Goal: Check status: Check status

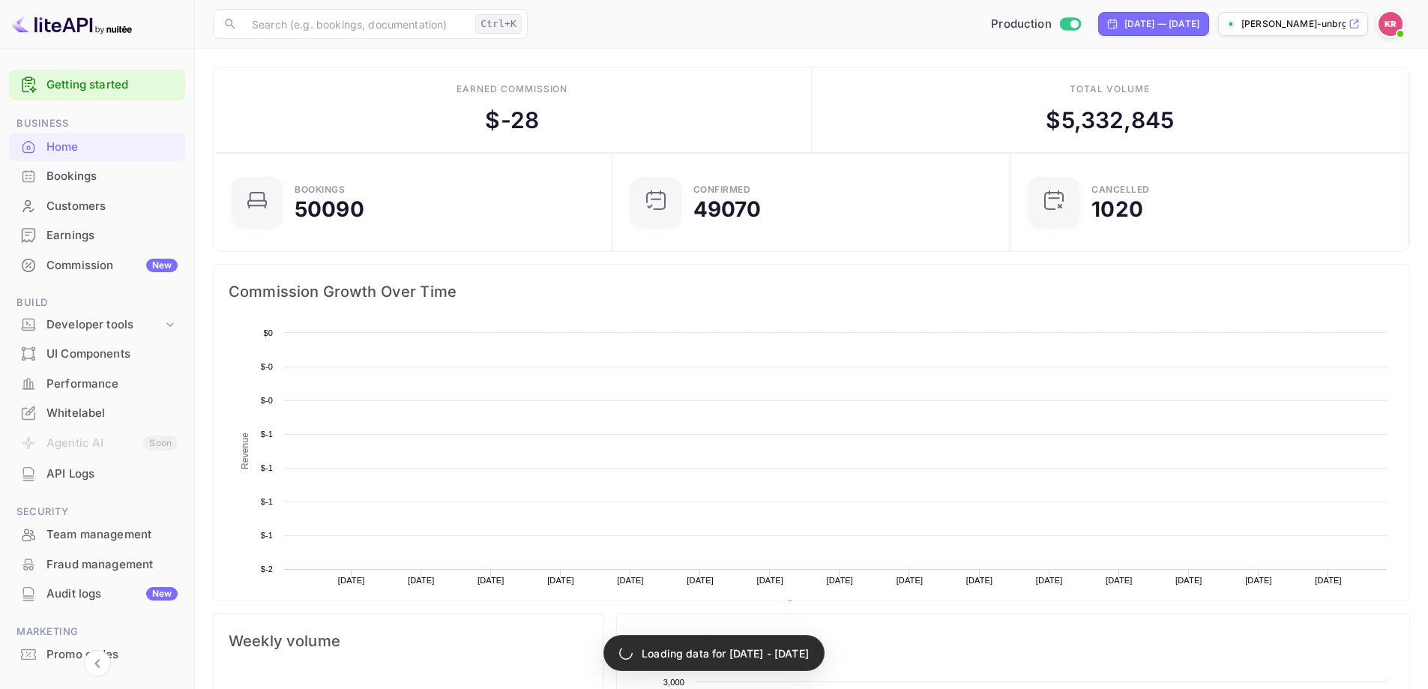
click at [94, 182] on div "Bookings" at bounding box center [111, 176] width 131 height 17
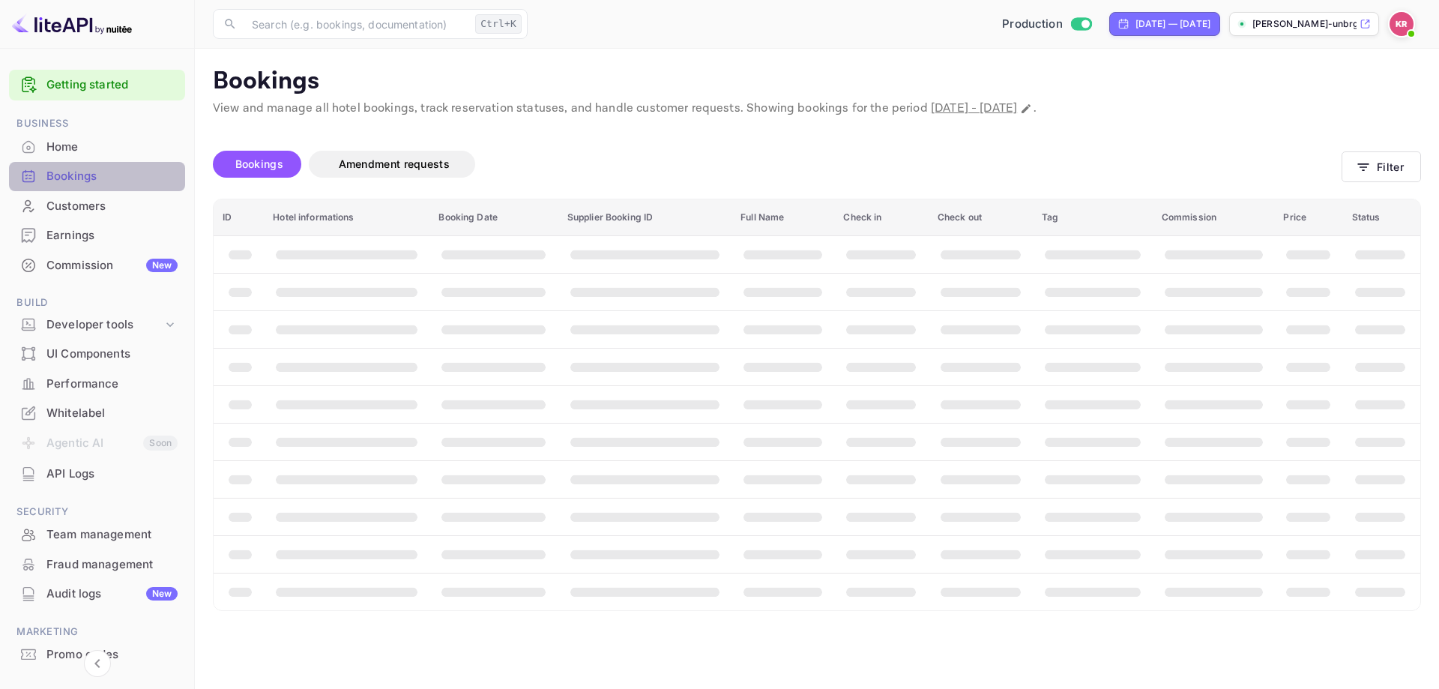
click at [104, 181] on div "Bookings" at bounding box center [111, 176] width 131 height 17
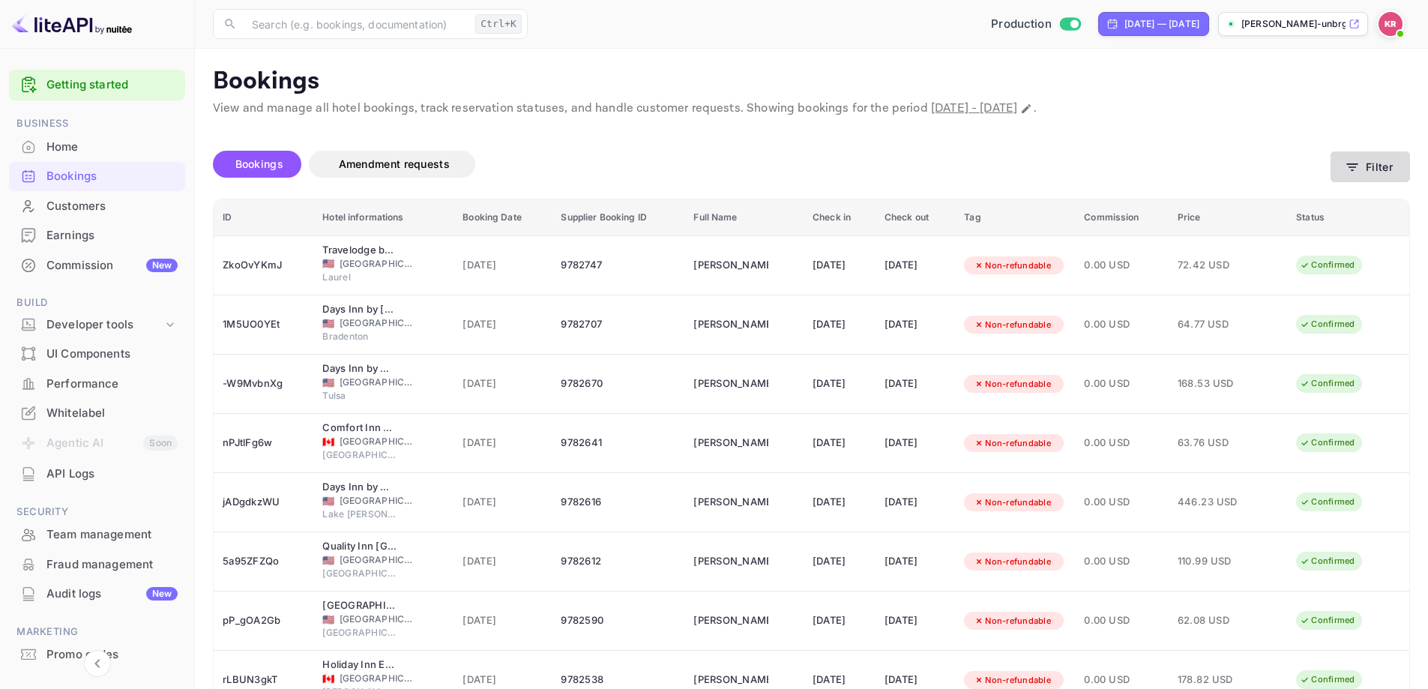
click at [1369, 175] on button "Filter" at bounding box center [1370, 166] width 79 height 31
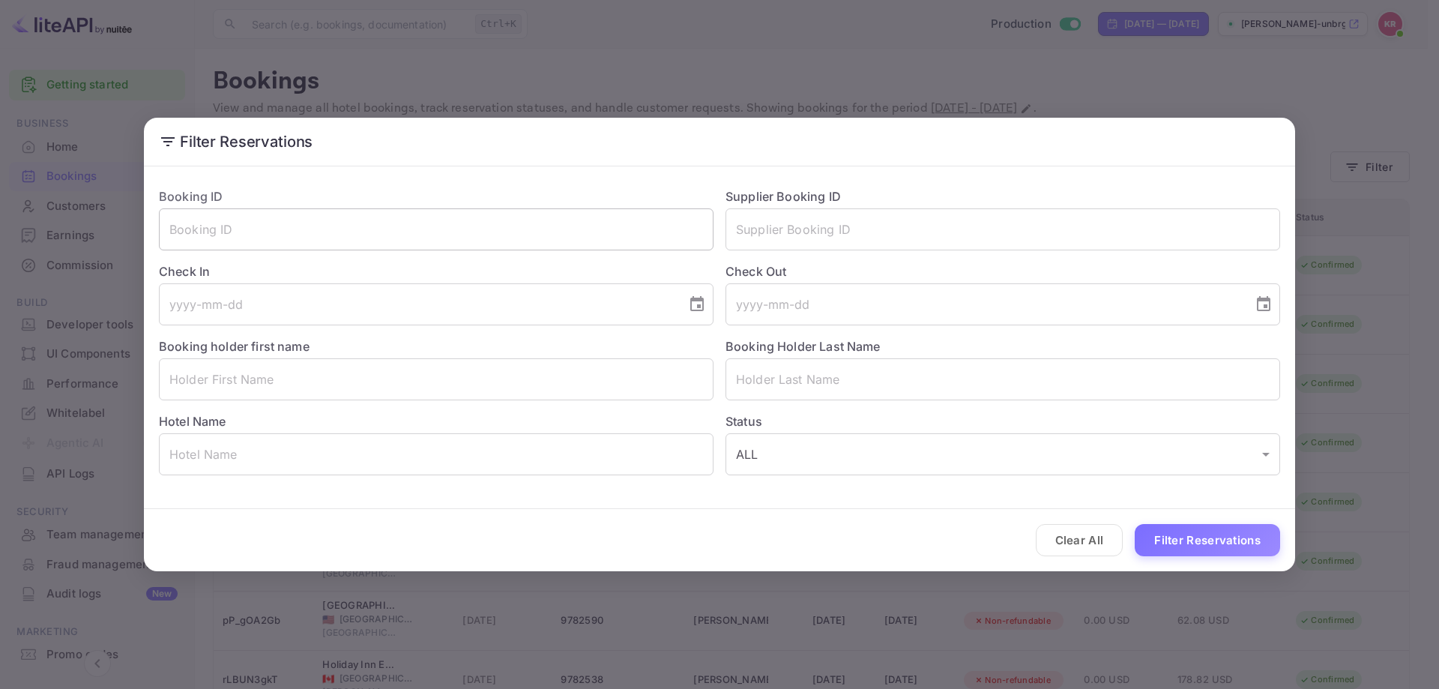
click at [488, 234] on input "text" at bounding box center [436, 229] width 555 height 42
paste input "cdwmH4wFb"
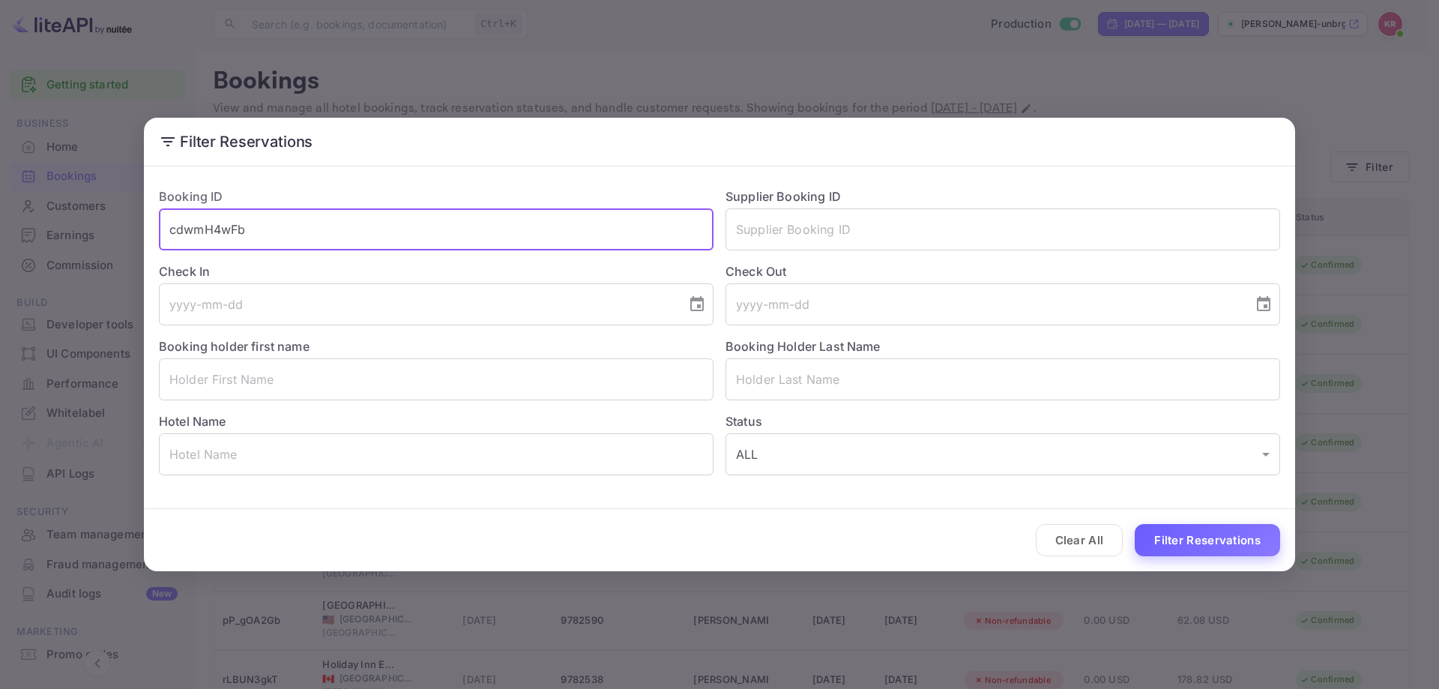
type input "cdwmH4wFb"
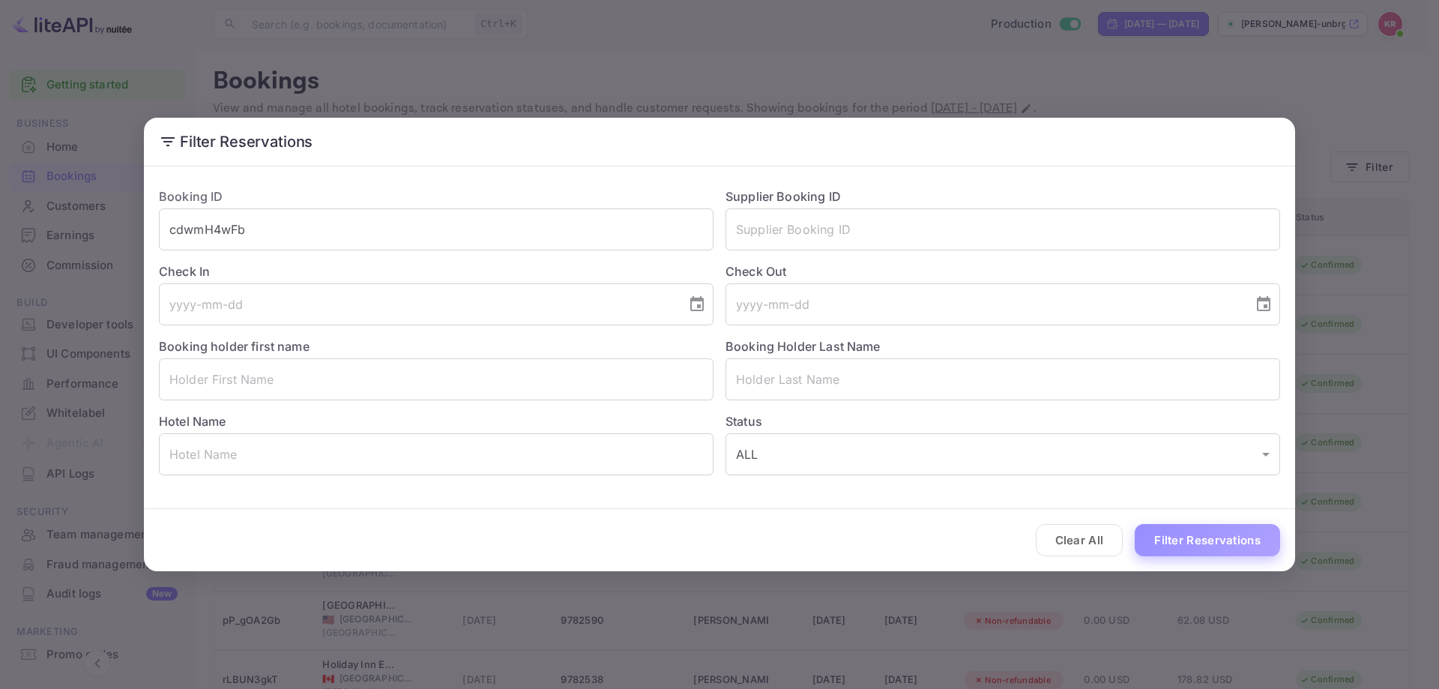
click at [1165, 535] on button "Filter Reservations" at bounding box center [1207, 540] width 145 height 32
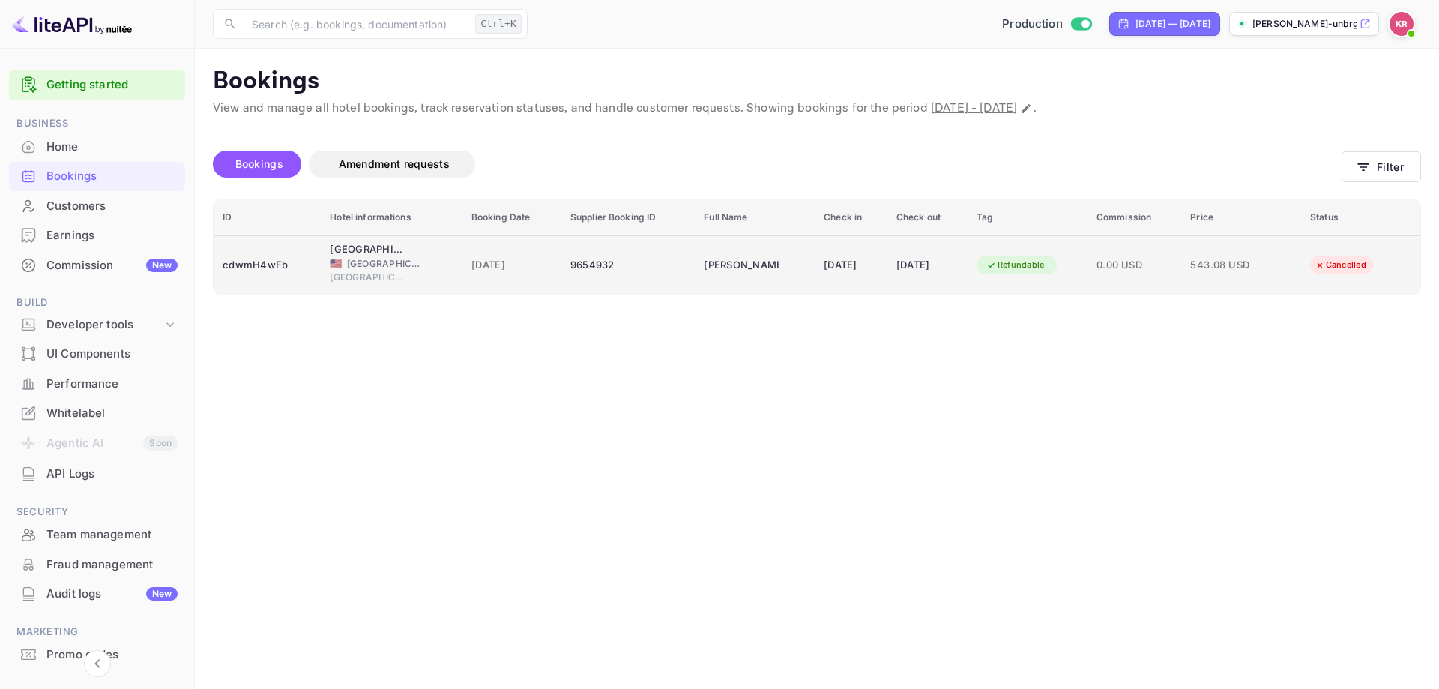
click at [824, 277] on div "[DATE]" at bounding box center [851, 265] width 55 height 24
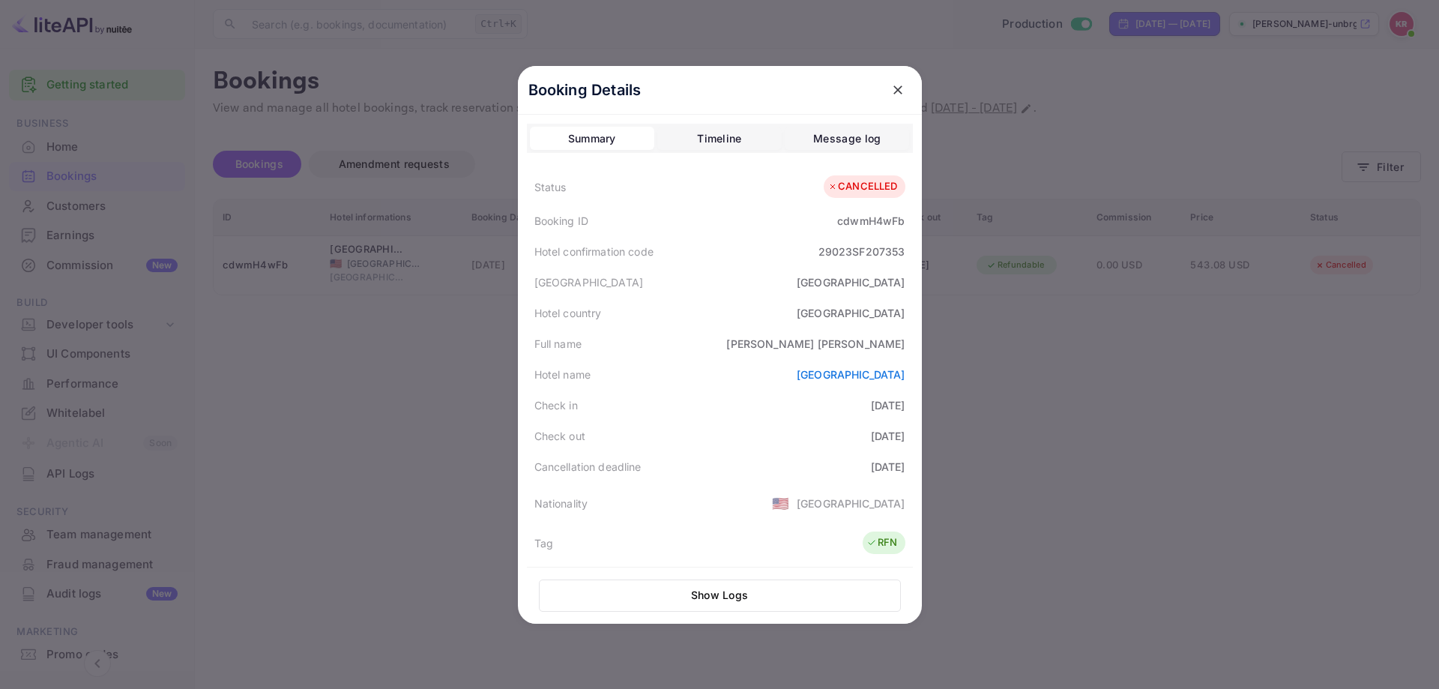
click at [425, 234] on div at bounding box center [719, 344] width 1439 height 689
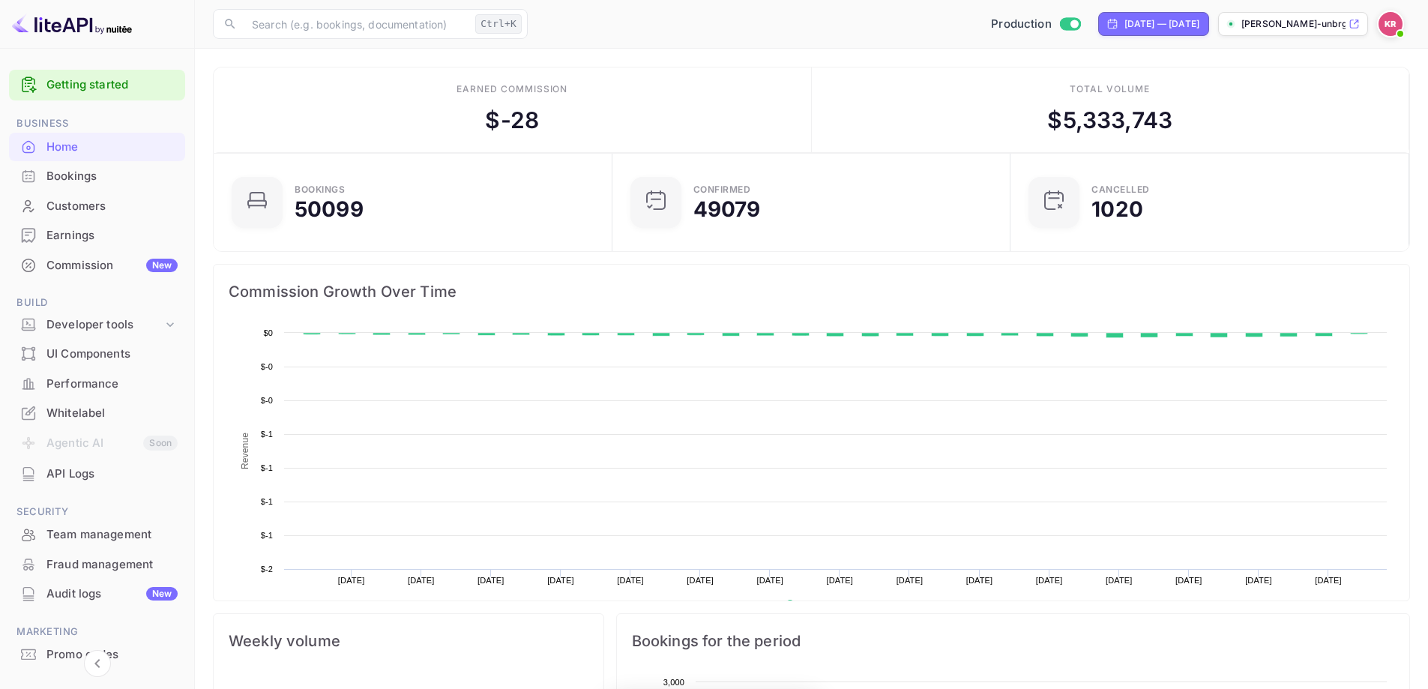
click at [76, 178] on div "Bookings" at bounding box center [111, 176] width 131 height 17
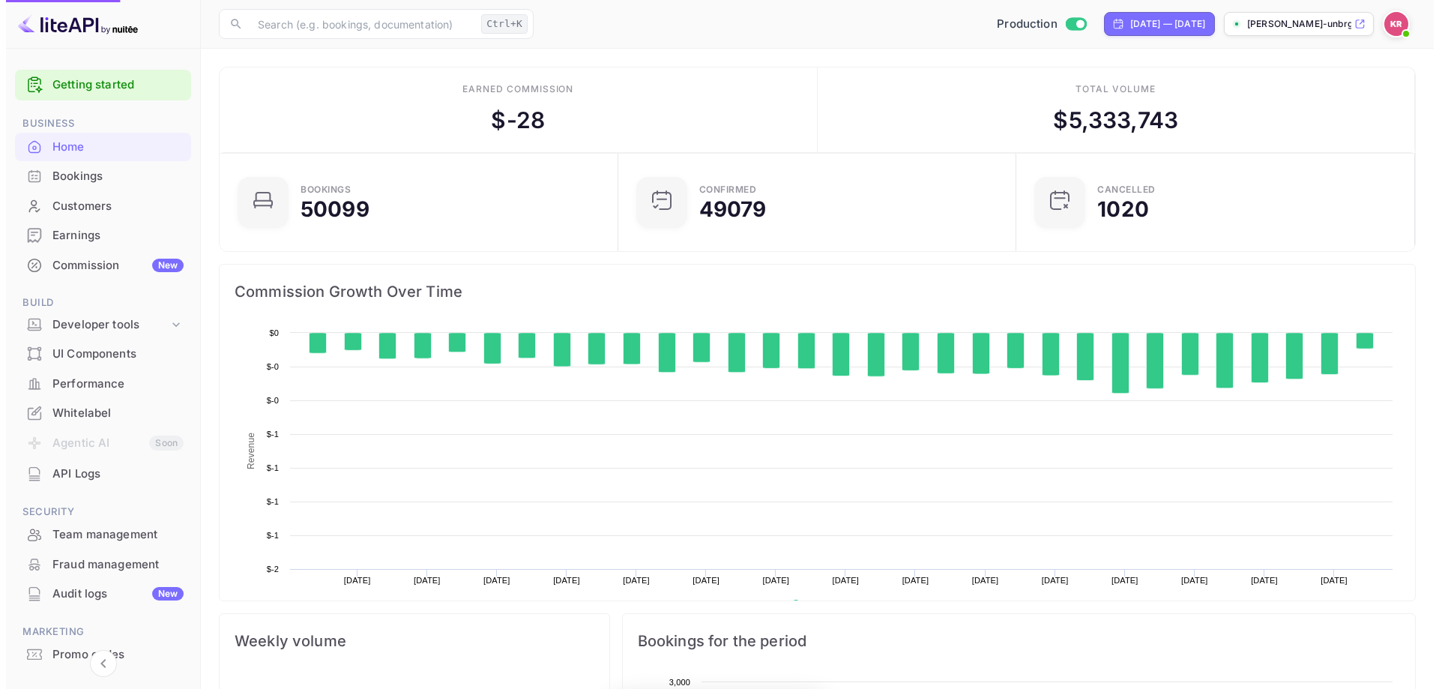
scroll to position [232, 378]
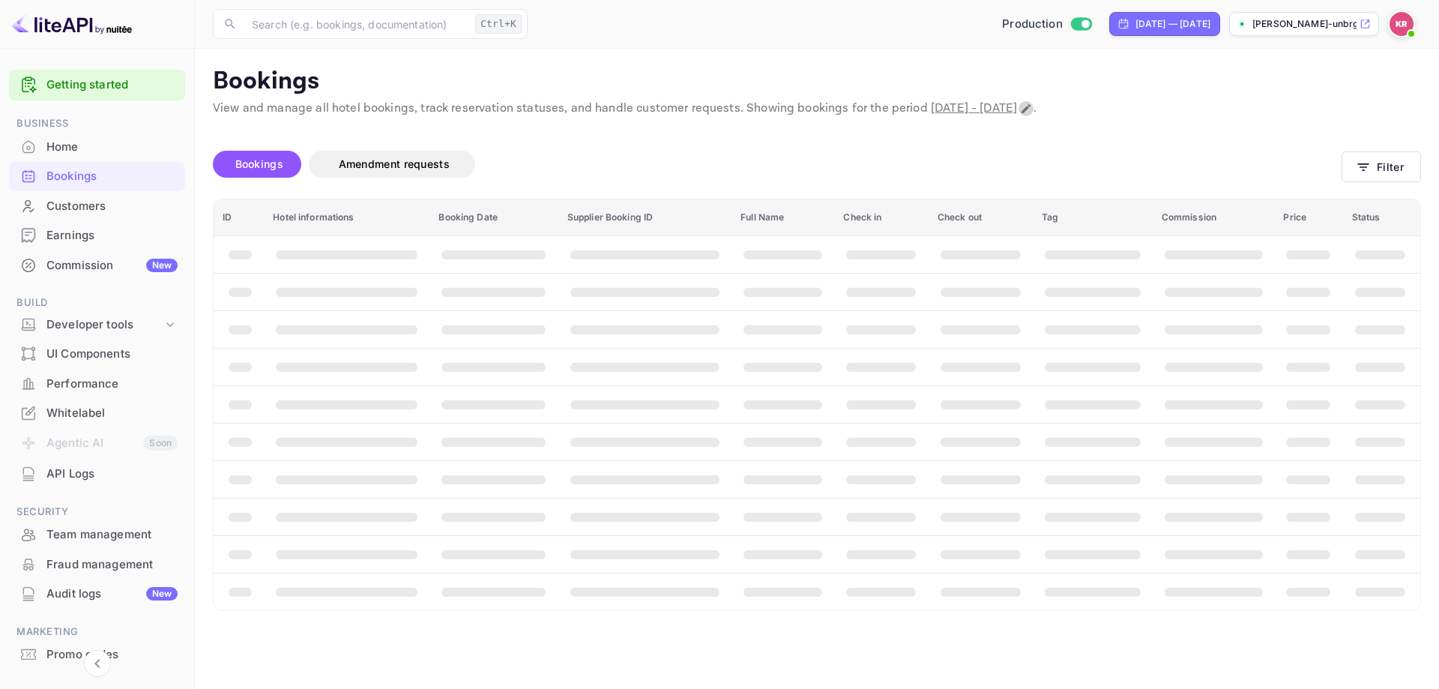
click at [1032, 106] on icon "Change date range" at bounding box center [1026, 109] width 12 height 12
select select "8"
select select "2025"
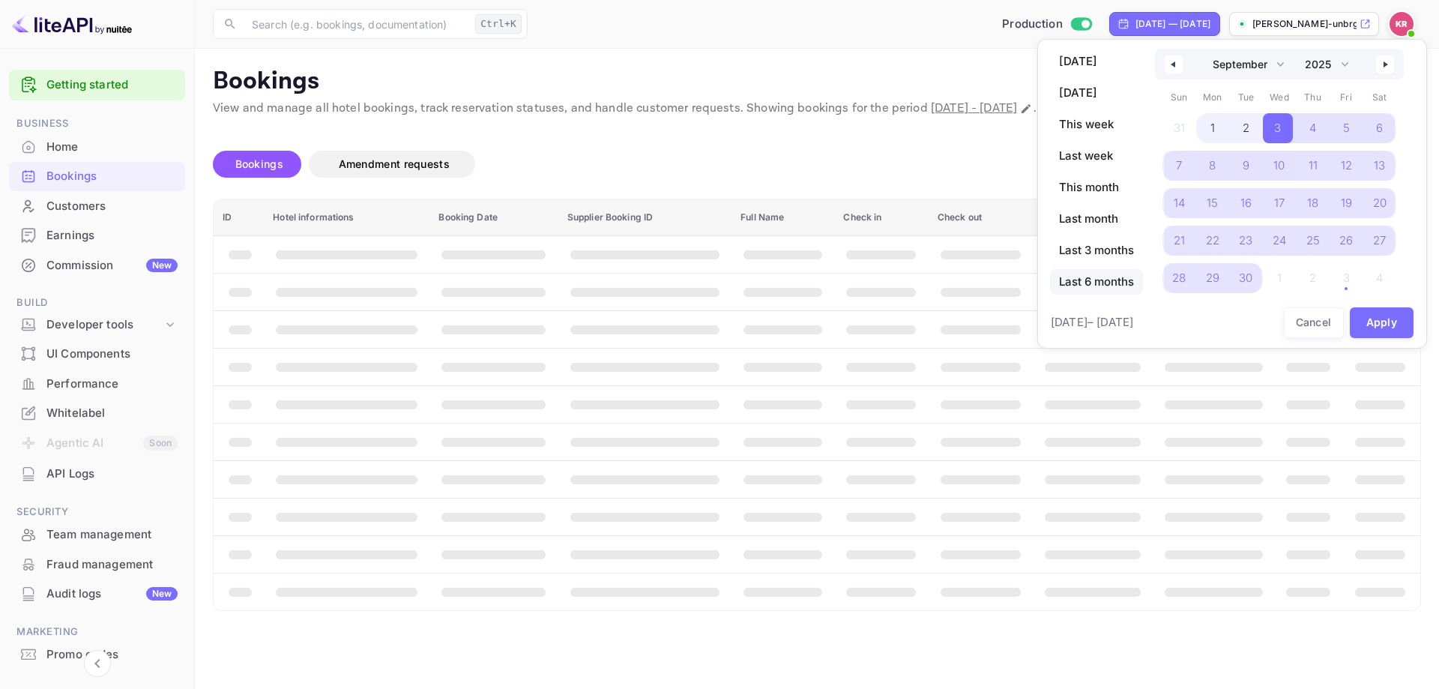
click at [1112, 277] on span "Last 6 months" at bounding box center [1096, 281] width 93 height 25
select select "3"
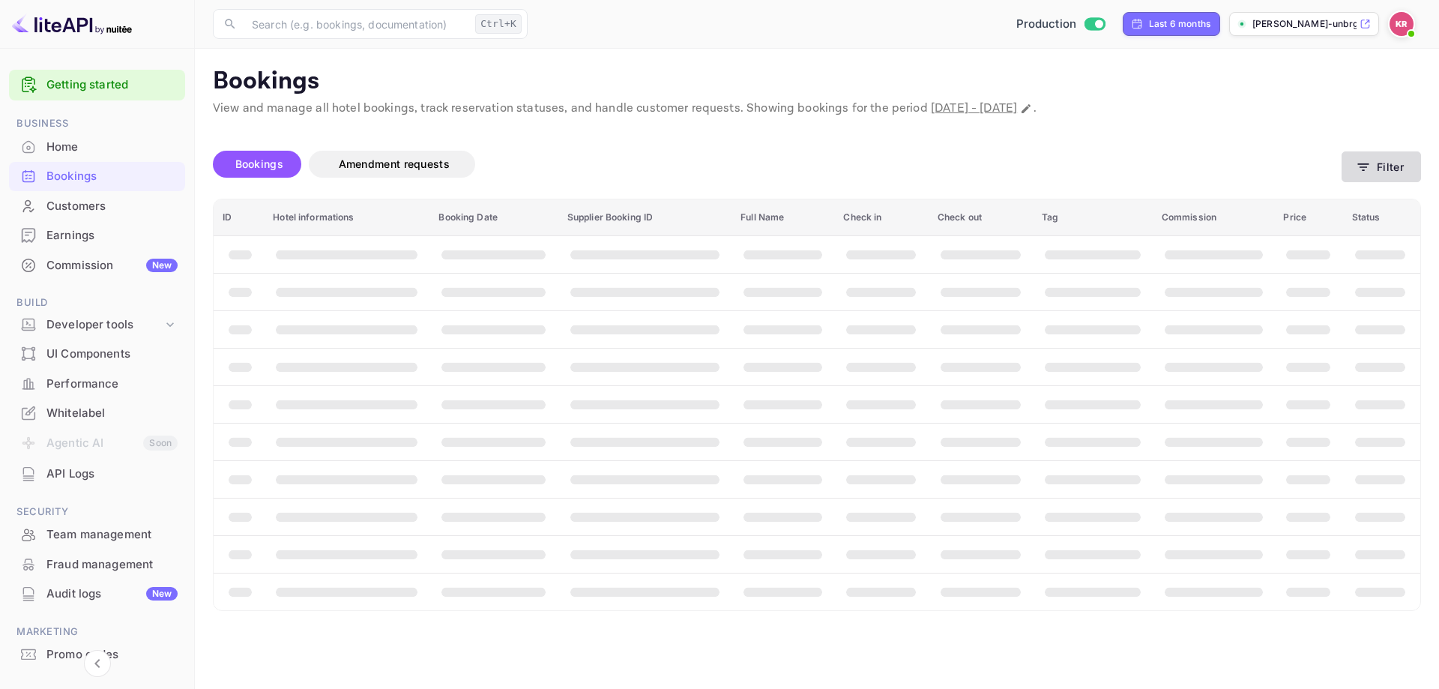
click at [1371, 168] on icon "button" at bounding box center [1363, 167] width 15 height 15
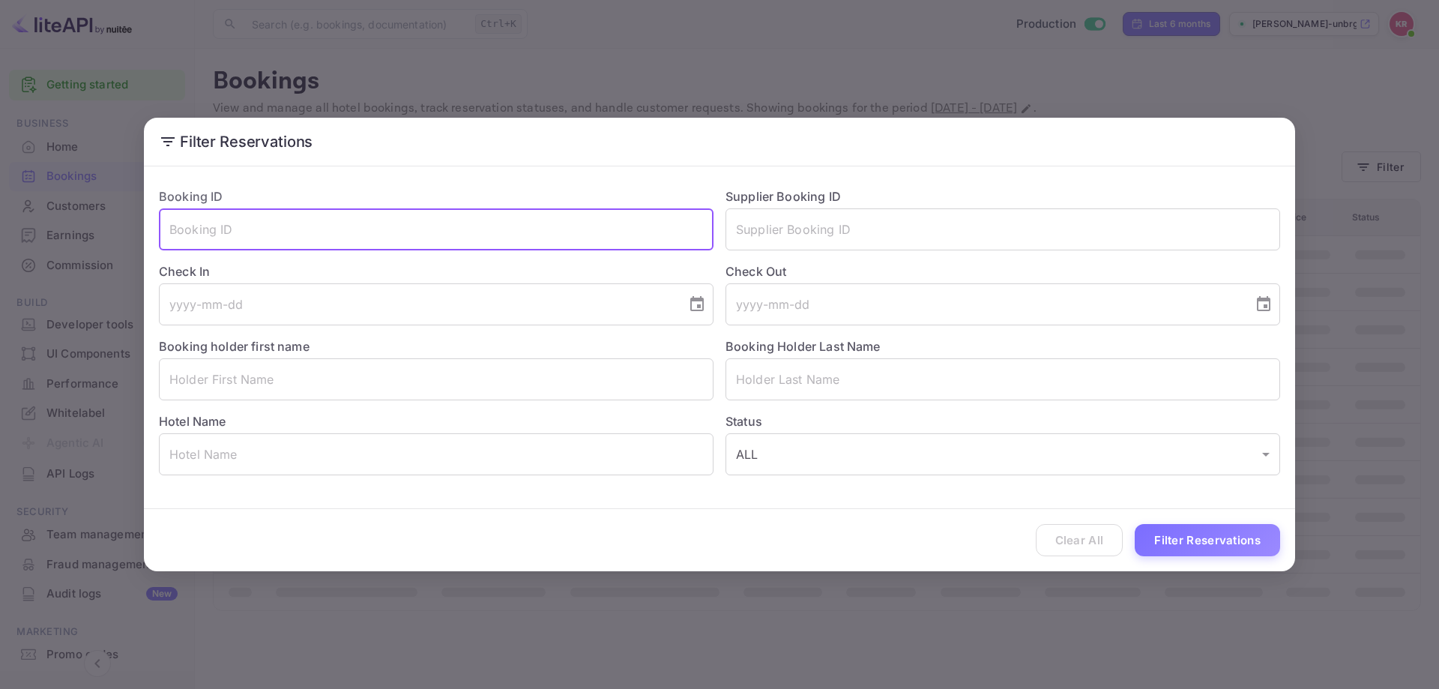
click at [430, 227] on input "text" at bounding box center [436, 229] width 555 height 42
paste input "LB7ri7YFK"
type input "LB7ri7YFK"
click at [1189, 540] on button "Filter Reservations" at bounding box center [1207, 540] width 145 height 32
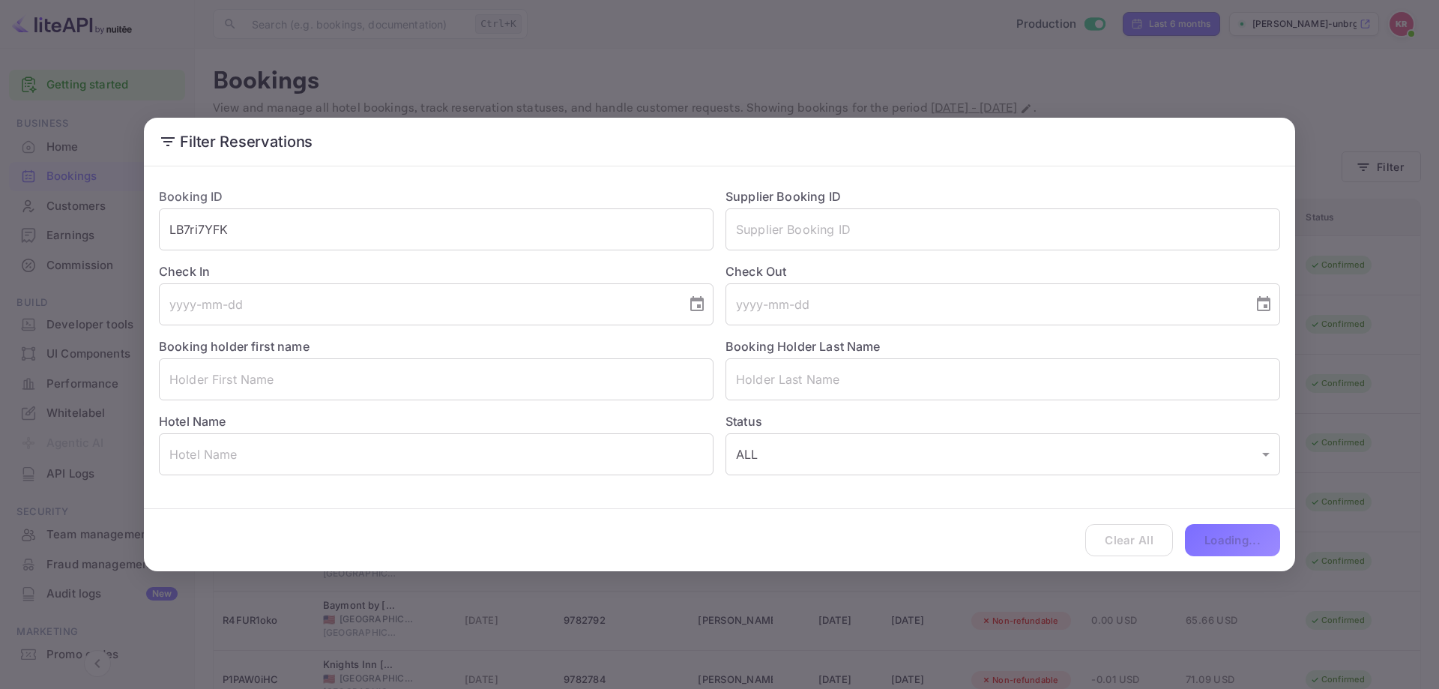
click at [1223, 542] on div "Clear All Loading..." at bounding box center [719, 540] width 1151 height 62
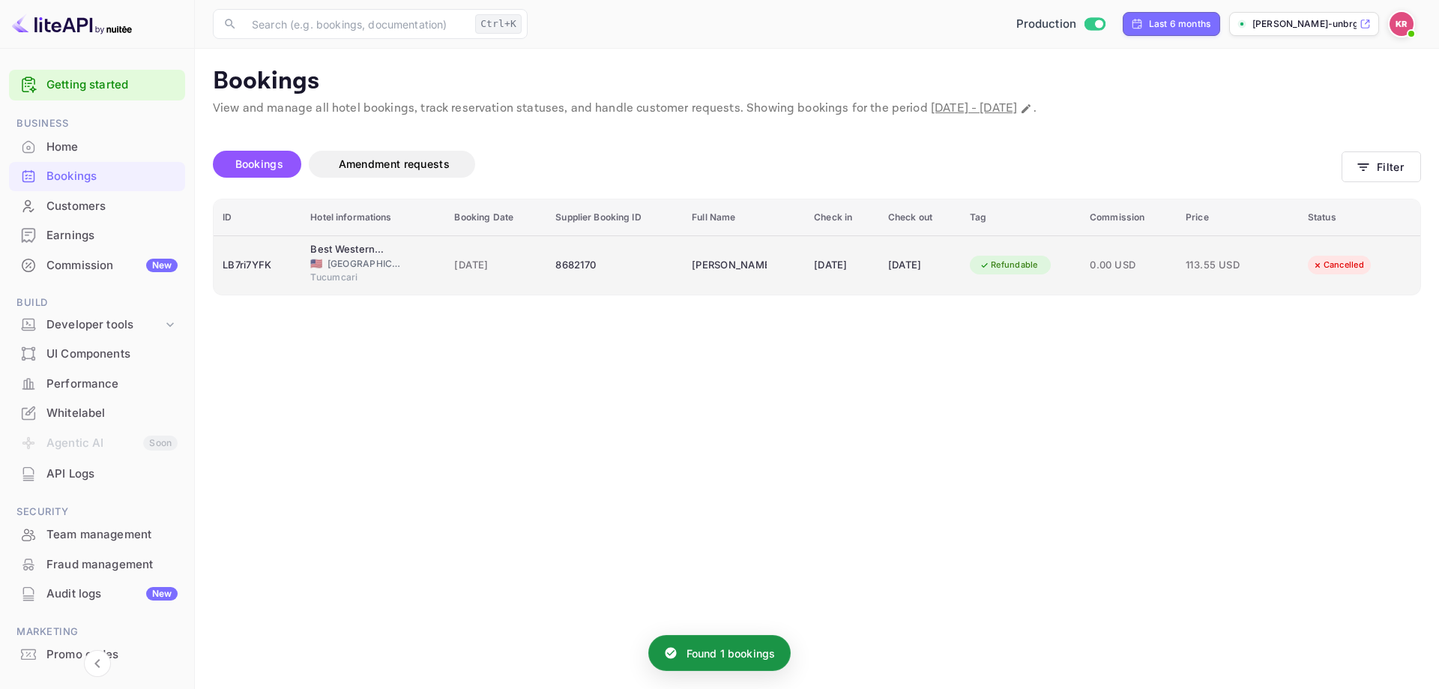
click at [1072, 256] on div "Refundable" at bounding box center [1021, 265] width 102 height 24
